Goal: Check status: Check status

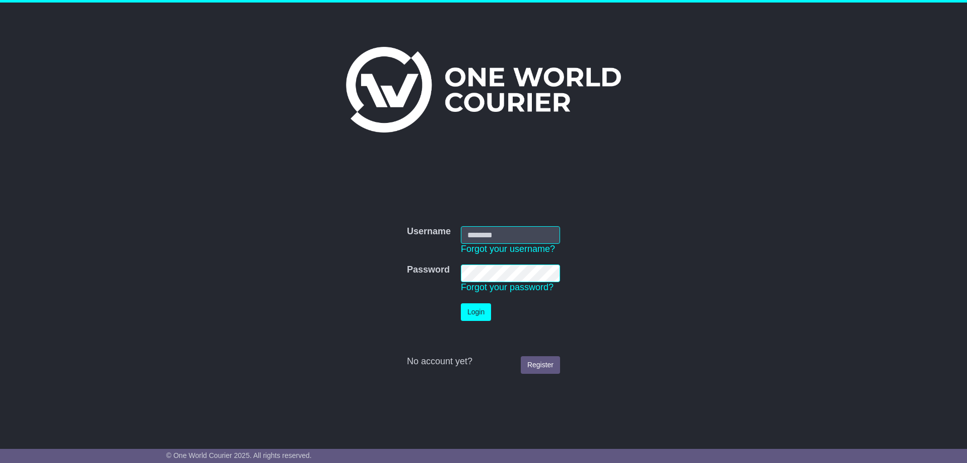
type input "**********"
click at [472, 313] on button "Login" at bounding box center [476, 312] width 30 height 18
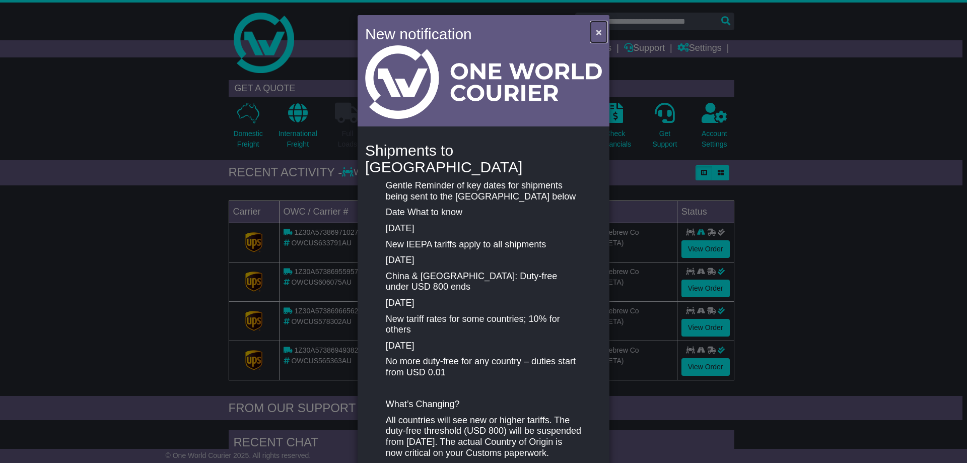
click at [596, 29] on span "×" at bounding box center [599, 32] width 6 height 12
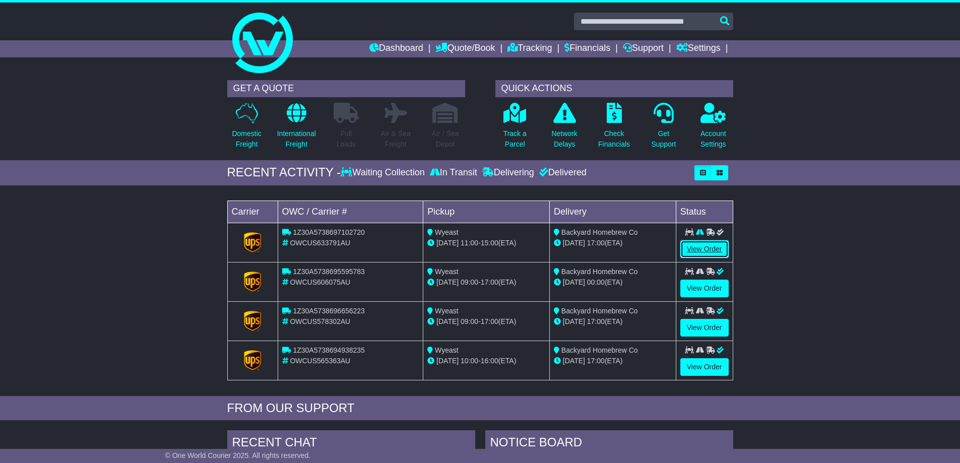
click at [702, 251] on link "View Order" at bounding box center [704, 249] width 48 height 18
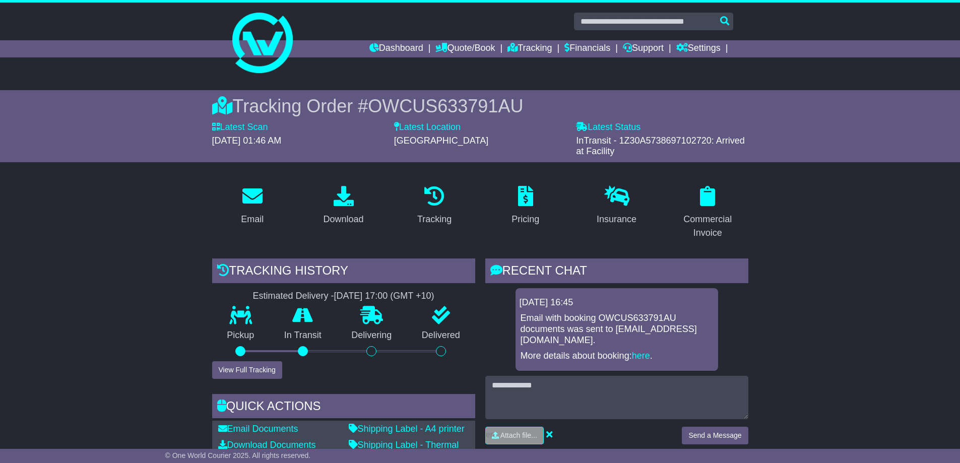
drag, startPoint x: 619, startPoint y: 142, endPoint x: 709, endPoint y: 140, distance: 90.2
click at [709, 140] on span "InTransit - 1Z30A5738697102720: Arrived at Facility" at bounding box center [660, 146] width 169 height 21
copy span "1Z30A5738697102720"
